Goal: Task Accomplishment & Management: Complete application form

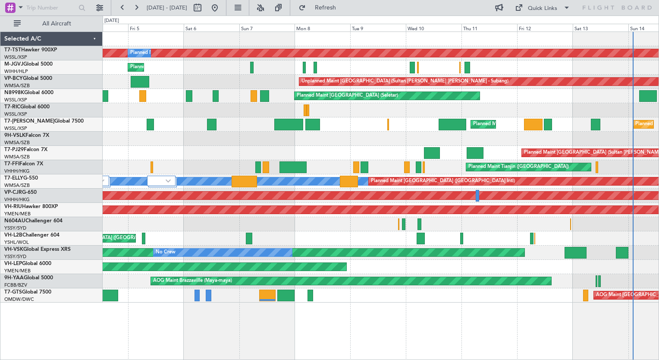
click at [411, 310] on div "Planned Maint [GEOGRAPHIC_DATA] (Seletar) Planned Maint Planned Maint [GEOGRAPH…" at bounding box center [381, 195] width 556 height 328
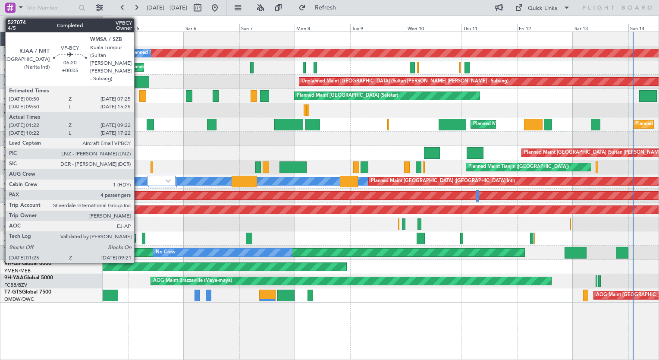
click at [138, 85] on div at bounding box center [140, 82] width 19 height 12
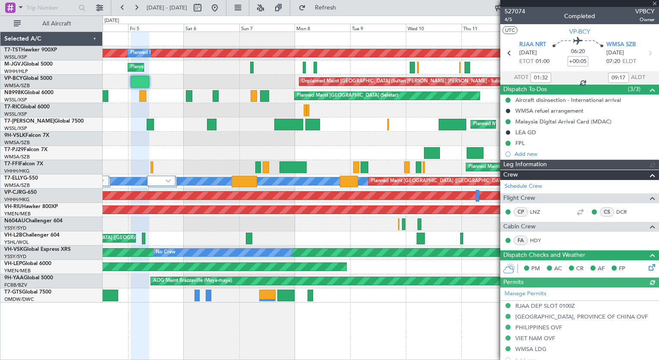
type input "[PERSON_NAME] (BTA)"
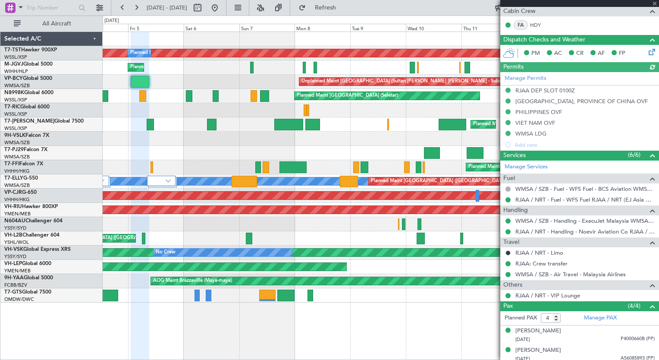
scroll to position [257, 0]
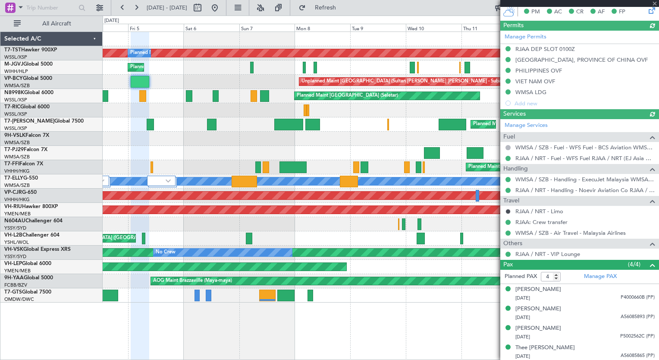
type input "[PERSON_NAME] (BTA)"
click at [396, 6] on div "[DATE] - [DATE] Refresh Quick Links All Aircraft" at bounding box center [329, 8] width 659 height 16
click at [653, 3] on span at bounding box center [654, 4] width 9 height 8
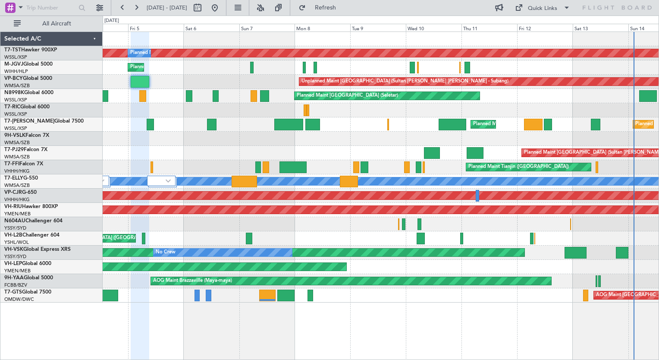
type input "0"
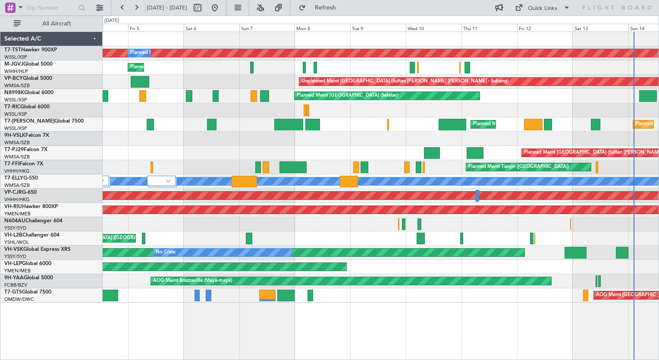
scroll to position [0, 0]
